Goal: Complete application form: Complete application form

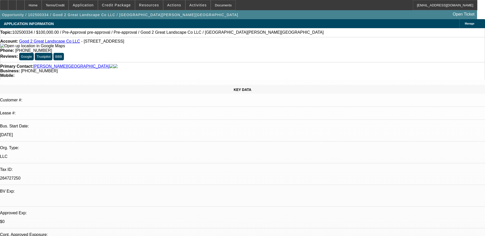
select select "0"
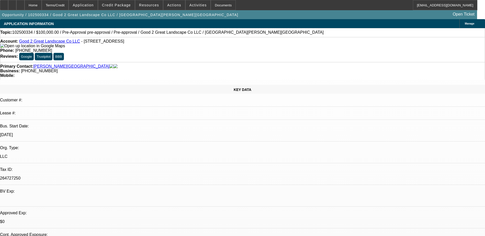
select select "0"
select select "1"
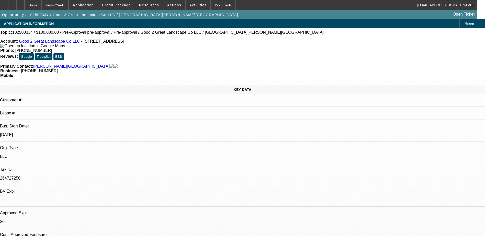
select select "1"
select select "6"
select select "1"
select select "6"
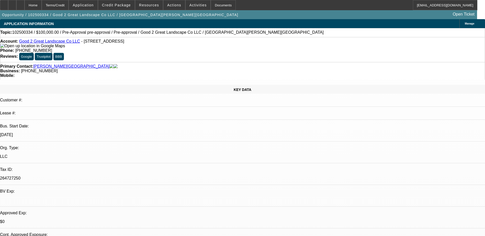
select select "1"
select select "6"
